Goal: Task Accomplishment & Management: Complete application form

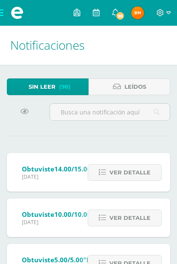
click at [1, 12] on span at bounding box center [17, 13] width 34 height 26
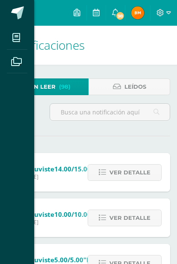
click at [24, 9] on span at bounding box center [17, 12] width 13 height 13
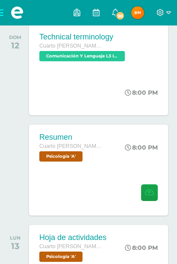
scroll to position [518, 0]
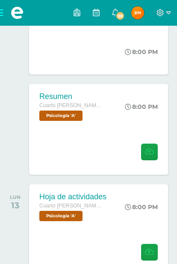
click at [152, 154] on icon at bounding box center [149, 151] width 9 height 7
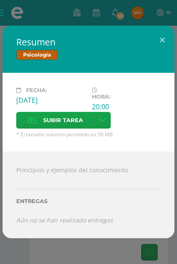
click at [68, 128] on span "Subir tarea" at bounding box center [63, 120] width 40 height 16
click at [0, 0] on input "Subir tarea" at bounding box center [0, 0] width 0 height 0
click at [43, 128] on span "Subir tarea" at bounding box center [63, 120] width 40 height 16
click at [0, 0] on input "Subir tarea" at bounding box center [0, 0] width 0 height 0
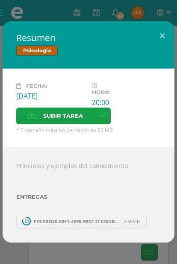
click at [168, 50] on button at bounding box center [162, 35] width 24 height 29
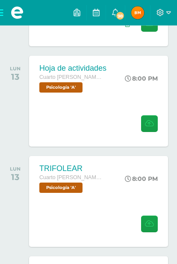
scroll to position [647, 0]
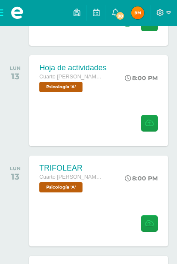
click at [72, 187] on span "Psicología 'A'" at bounding box center [60, 187] width 43 height 10
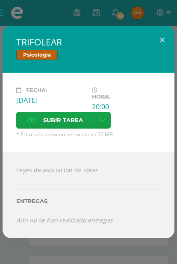
click at [71, 128] on span "Subir tarea" at bounding box center [63, 120] width 40 height 16
click at [0, 0] on input "Subir tarea" at bounding box center [0, 0] width 0 height 0
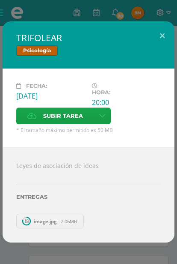
click at [164, 46] on button at bounding box center [162, 35] width 24 height 29
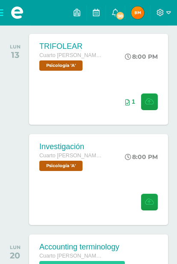
scroll to position [769, 0]
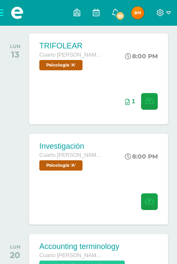
click at [66, 161] on span "Psicología 'A'" at bounding box center [60, 165] width 43 height 10
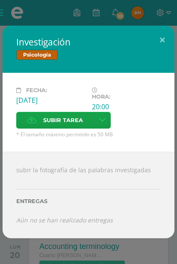
click at [57, 128] on span "Subir tarea" at bounding box center [63, 120] width 40 height 16
click at [0, 0] on input "Subir tarea" at bounding box center [0, 0] width 0 height 0
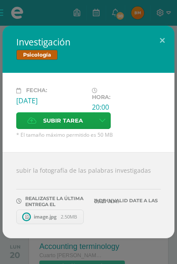
click at [167, 48] on button at bounding box center [162, 40] width 24 height 29
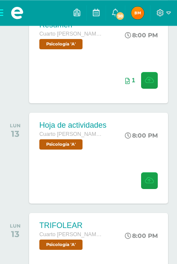
scroll to position [590, 0]
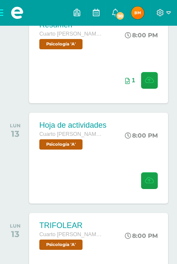
click at [63, 144] on span "Psicología 'A'" at bounding box center [60, 144] width 43 height 10
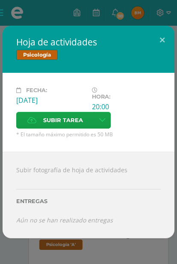
click at [62, 120] on span "Subir tarea" at bounding box center [63, 120] width 40 height 16
click at [0, 0] on input "Subir tarea" at bounding box center [0, 0] width 0 height 0
click at [59, 118] on span "Subir tarea" at bounding box center [63, 120] width 40 height 16
click at [0, 0] on input "Subir tarea" at bounding box center [0, 0] width 0 height 0
click at [60, 112] on label "Subir tarea" at bounding box center [55, 120] width 78 height 17
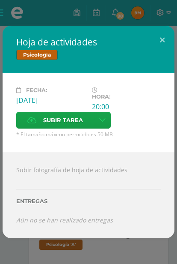
click at [0, 0] on input "Subir tarea" at bounding box center [0, 0] width 0 height 0
click at [68, 118] on span "Subir tarea" at bounding box center [63, 120] width 40 height 16
click at [0, 0] on input "Subir tarea" at bounding box center [0, 0] width 0 height 0
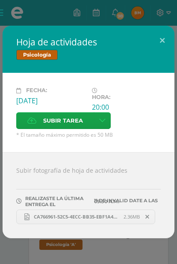
click at [161, 36] on button at bounding box center [162, 40] width 24 height 29
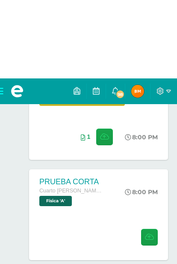
scroll to position [132, 0]
